Goal: Task Accomplishment & Management: Use online tool/utility

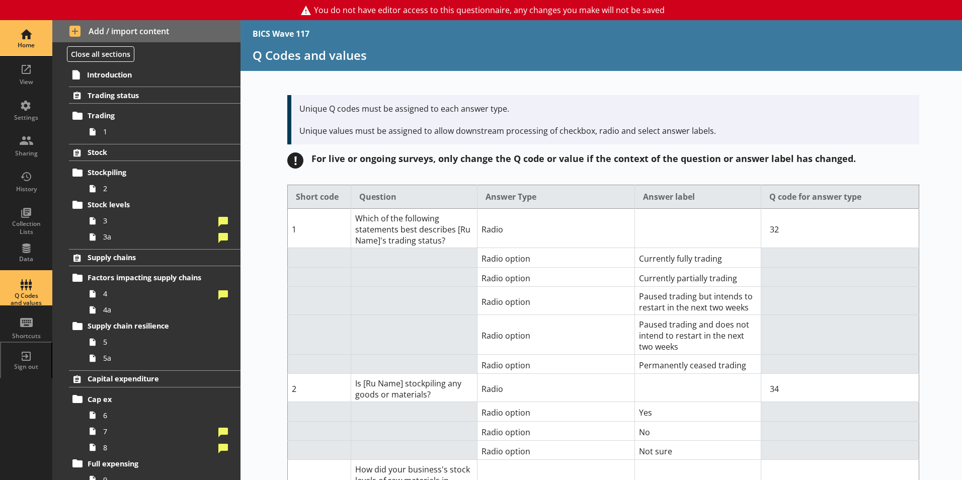
click at [17, 45] on div "Home" at bounding box center [26, 45] width 35 height 8
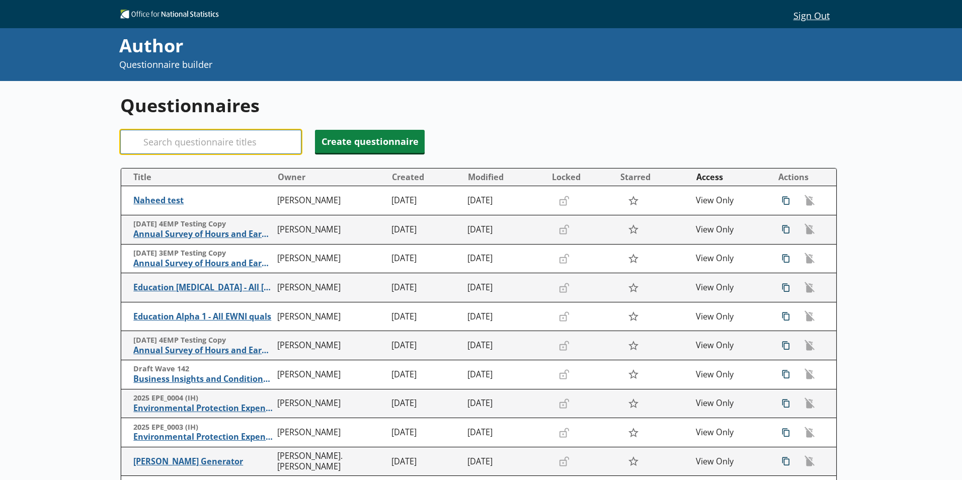
click at [185, 137] on input "Search" at bounding box center [210, 142] width 181 height 24
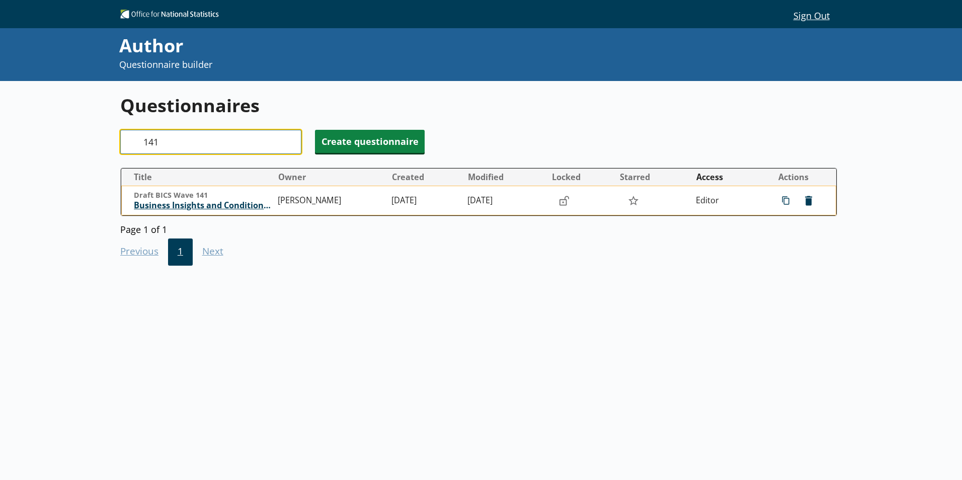
type input "141"
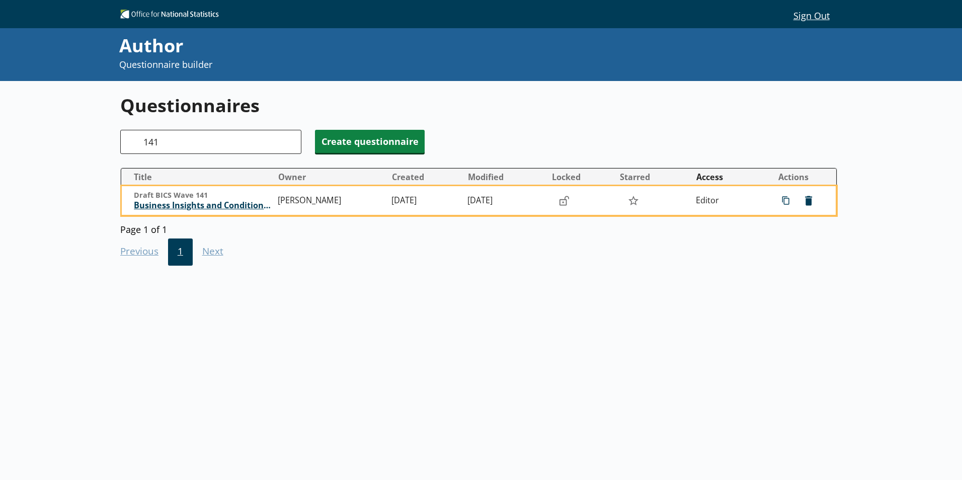
click at [238, 204] on span "Business Insights and Conditions Survey (BICS)" at bounding box center [203, 205] width 139 height 11
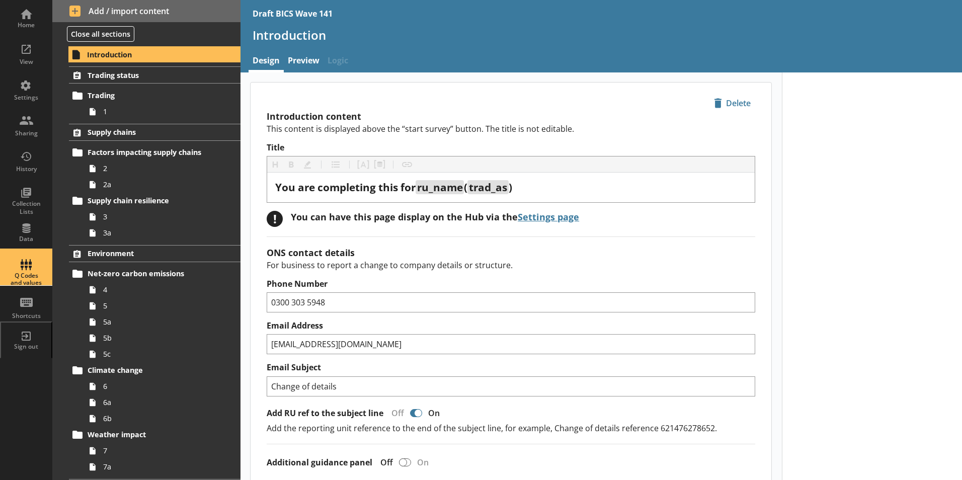
click at [26, 271] on div "Q Codes and values" at bounding box center [26, 267] width 35 height 35
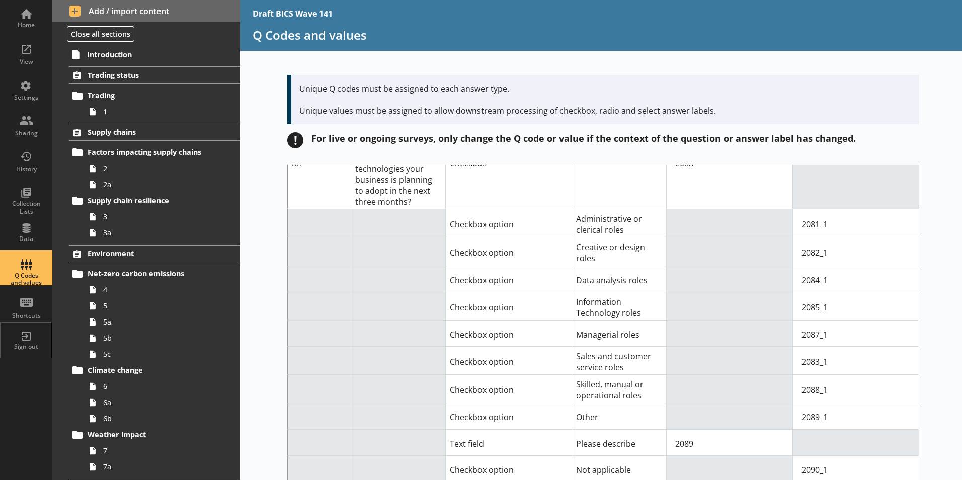
scroll to position [8248, 0]
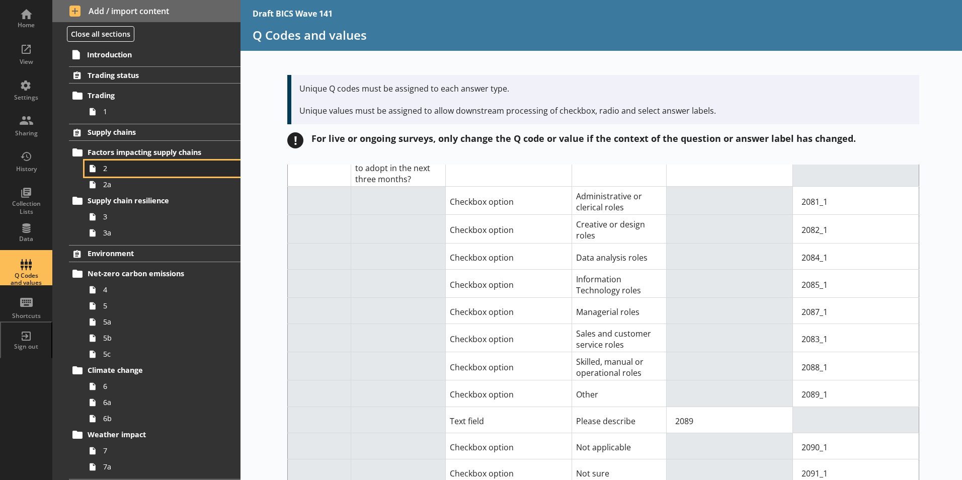
click at [110, 166] on span "2" at bounding box center [159, 168] width 112 height 10
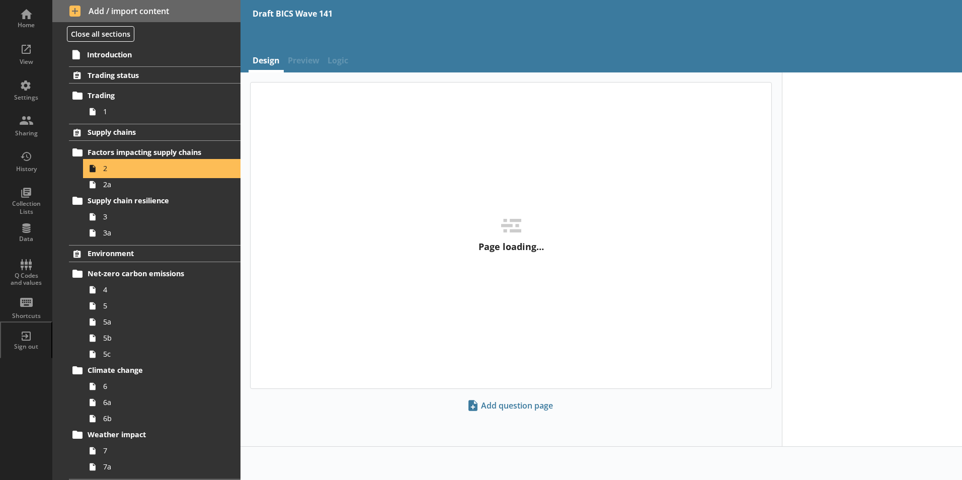
type textarea "x"
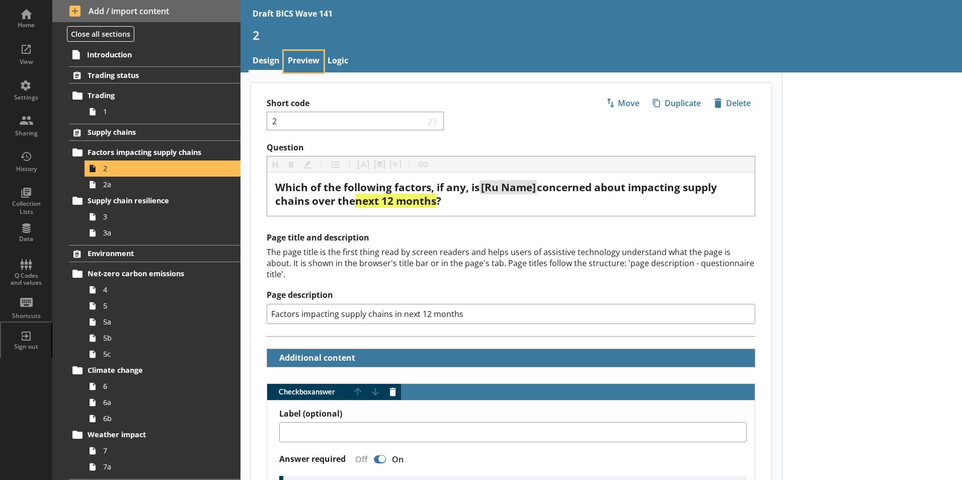
click at [297, 63] on link "Preview" at bounding box center [304, 62] width 40 height 22
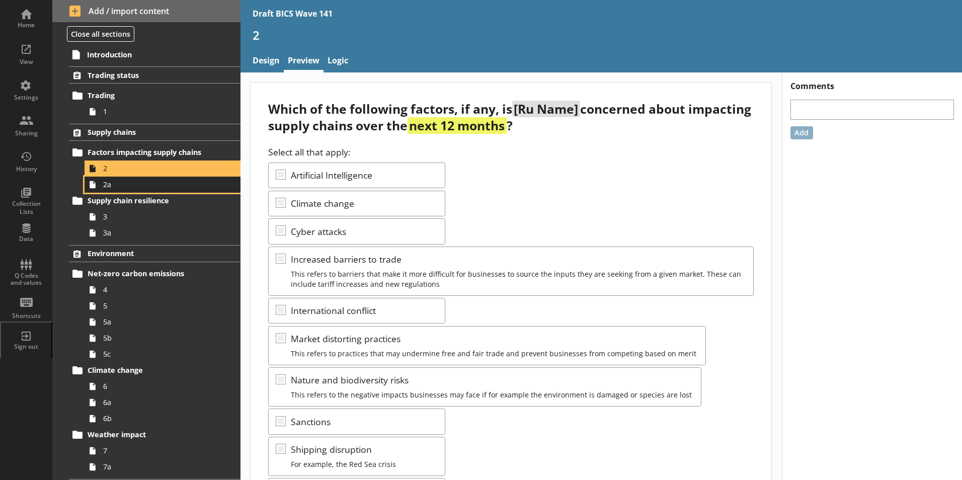
click at [100, 186] on icon at bounding box center [92, 185] width 16 height 16
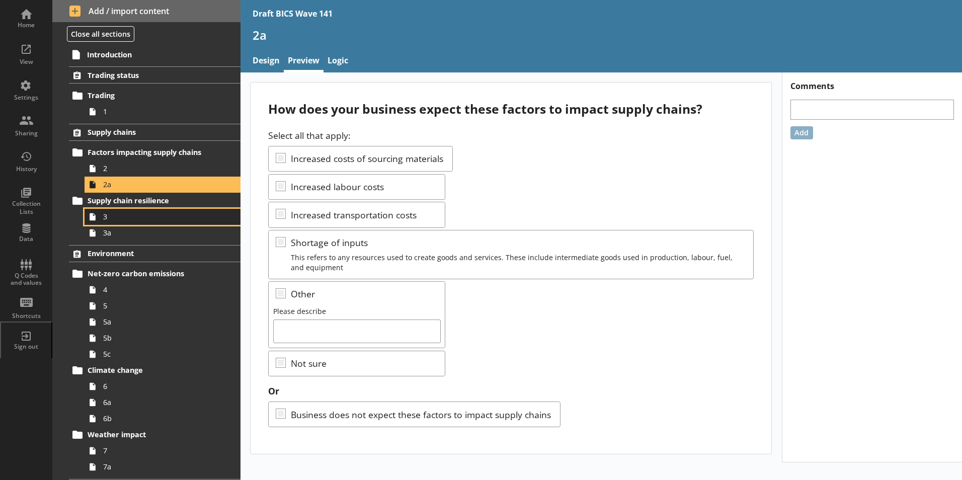
click at [106, 218] on span "3" at bounding box center [159, 217] width 112 height 10
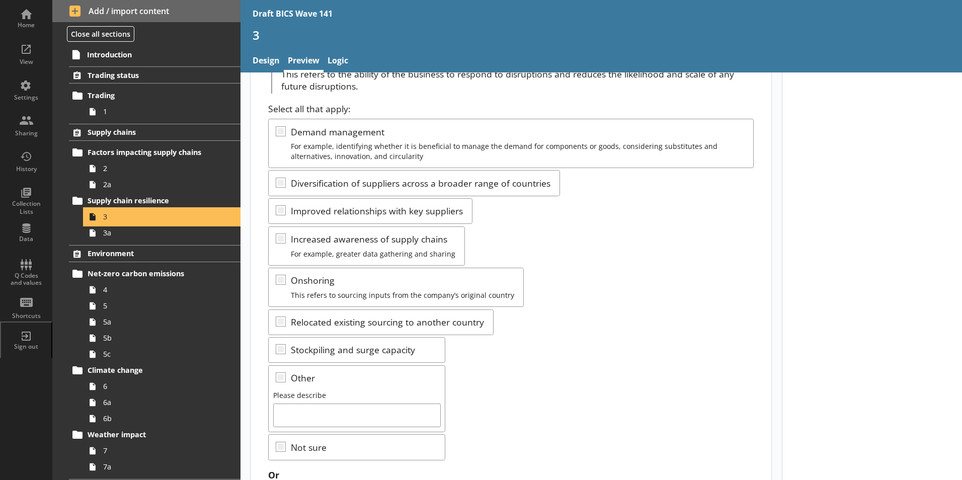
scroll to position [151, 0]
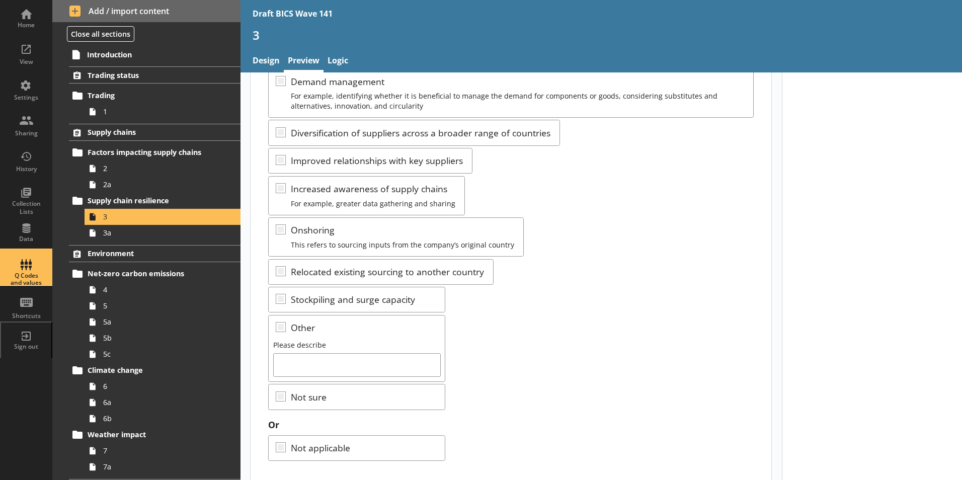
click at [30, 274] on div "Q Codes and values" at bounding box center [26, 267] width 35 height 35
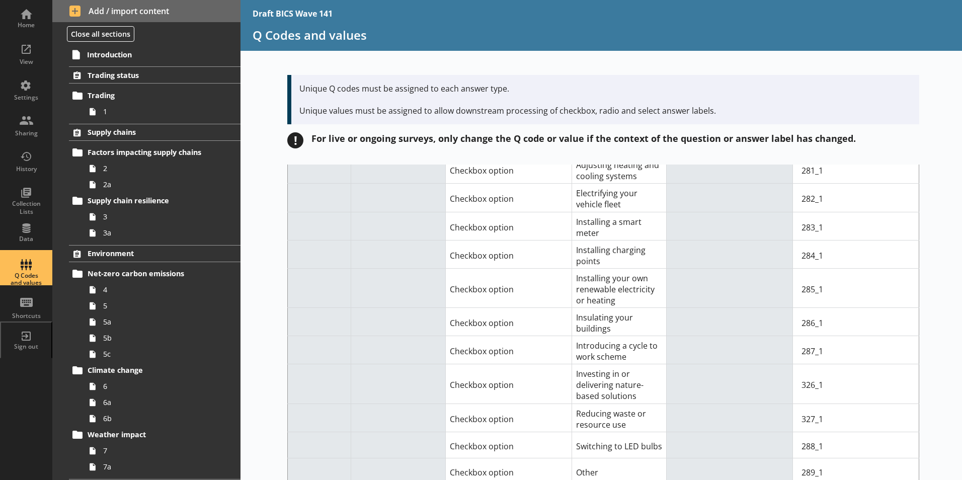
scroll to position [3420, 0]
drag, startPoint x: 796, startPoint y: 348, endPoint x: 805, endPoint y: 351, distance: 9.4
click at [805, 374] on input "326_1" at bounding box center [856, 384] width 118 height 20
type input "566_1"
drag, startPoint x: 799, startPoint y: 383, endPoint x: 805, endPoint y: 384, distance: 6.1
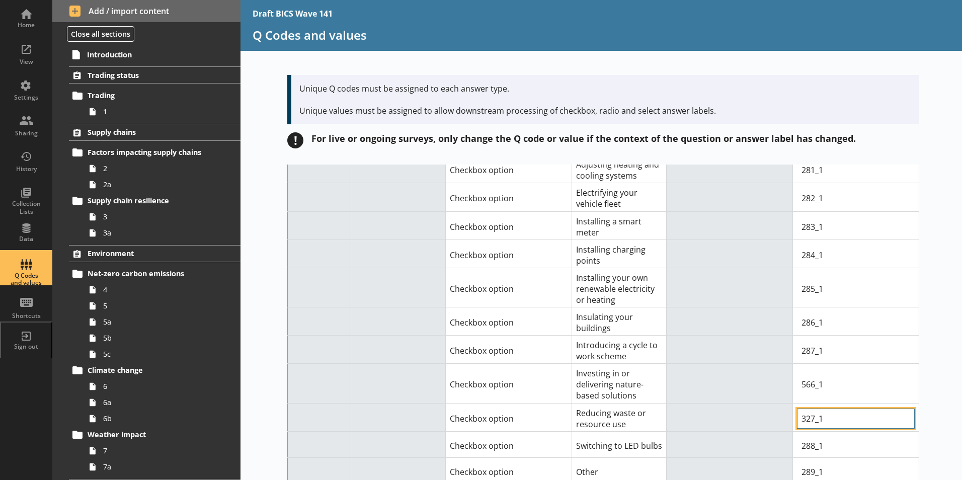
click at [805, 408] on input "327_1" at bounding box center [856, 418] width 118 height 20
type input "567_1"
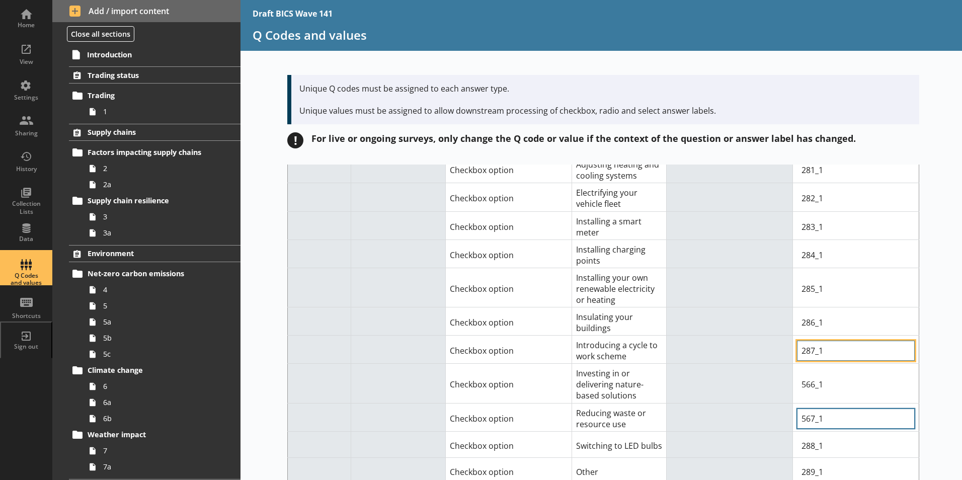
drag, startPoint x: 863, startPoint y: 310, endPoint x: 881, endPoint y: 392, distance: 84.0
click at [864, 340] on input "287_1" at bounding box center [856, 350] width 118 height 20
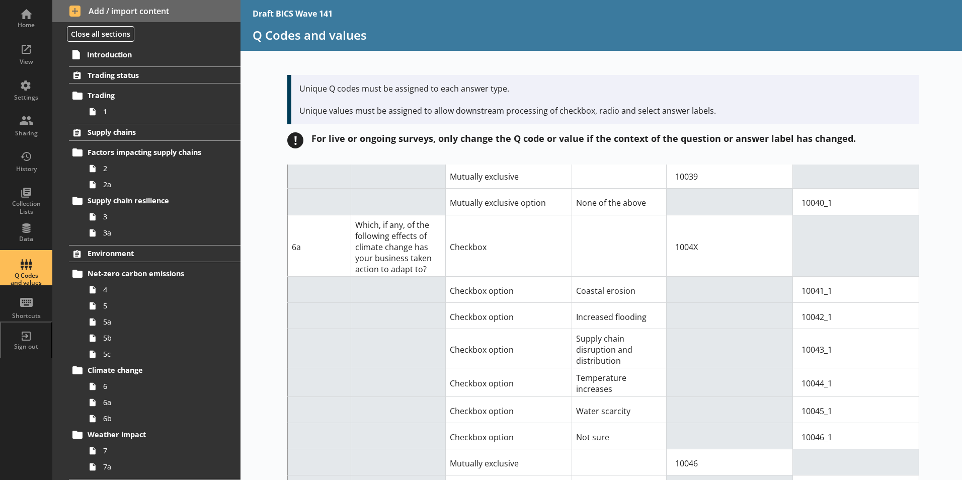
scroll to position [4098, 0]
